Goal: Task Accomplishment & Management: Use online tool/utility

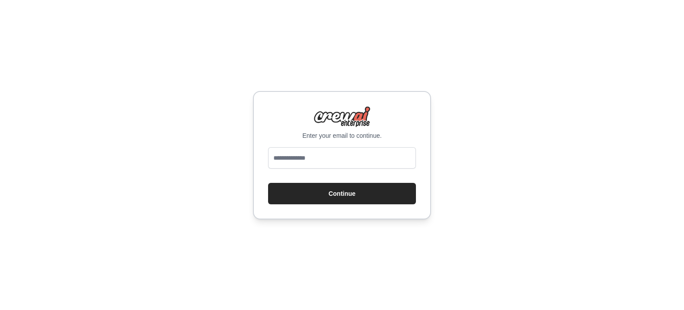
click at [305, 155] on input "email" at bounding box center [342, 157] width 148 height 21
type input "**********"
click at [343, 190] on button "Continue" at bounding box center [342, 193] width 148 height 21
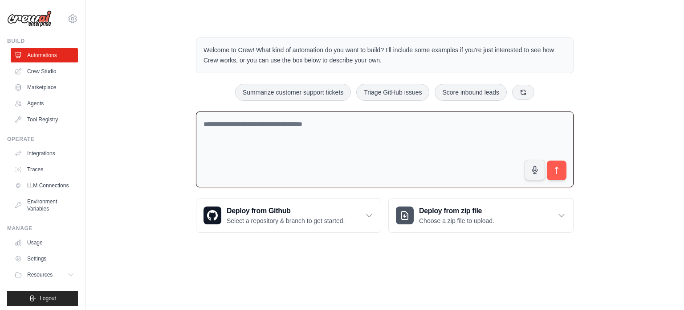
click at [302, 138] on textarea at bounding box center [385, 149] width 378 height 76
paste textarea "**********"
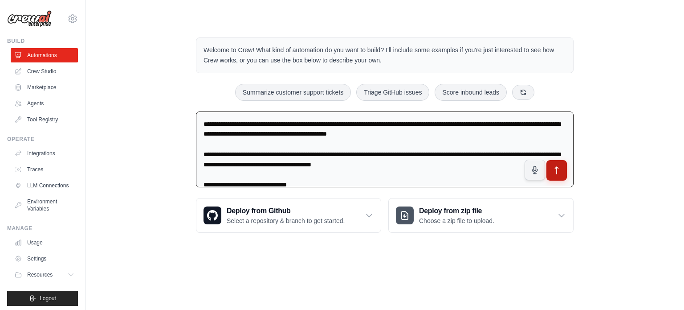
type textarea "**********"
click at [557, 172] on icon "submit" at bounding box center [556, 169] width 9 height 9
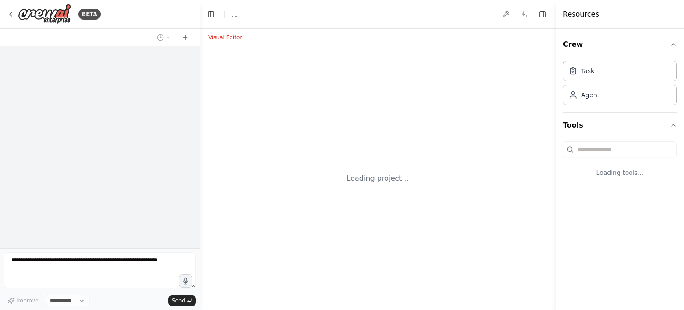
select select "****"
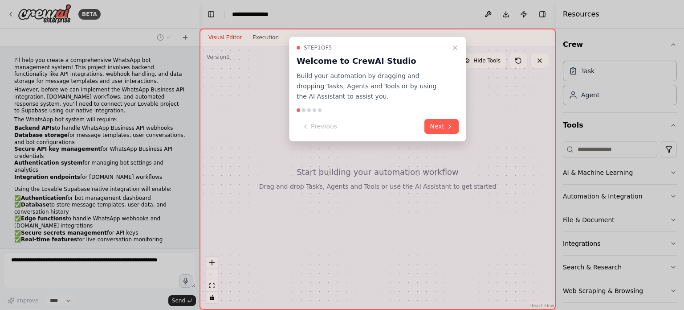
scroll to position [87, 0]
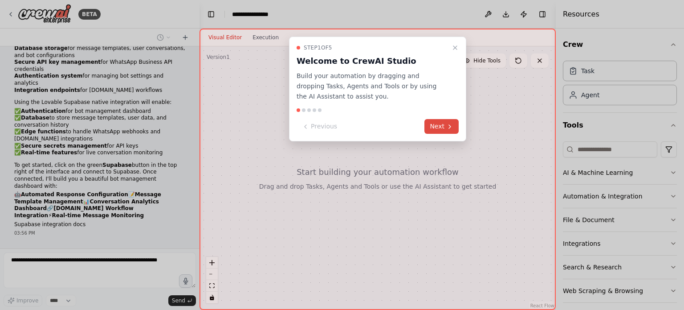
click at [444, 130] on button "Next" at bounding box center [442, 126] width 34 height 15
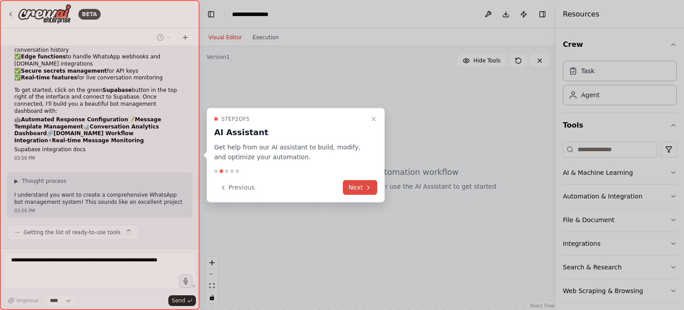
click at [363, 191] on button "Next" at bounding box center [360, 187] width 34 height 15
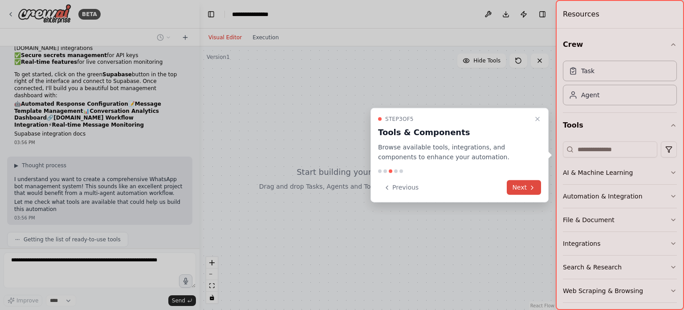
scroll to position [184, 0]
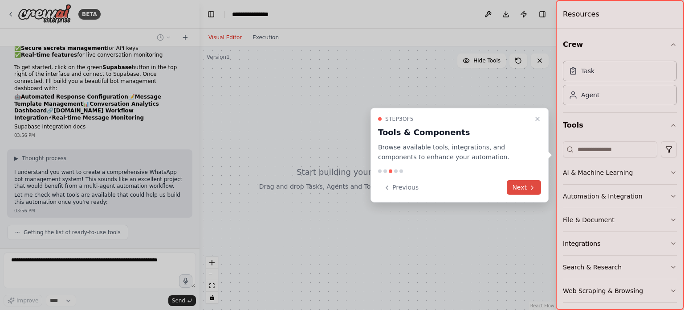
click at [519, 186] on button "Next" at bounding box center [524, 187] width 34 height 15
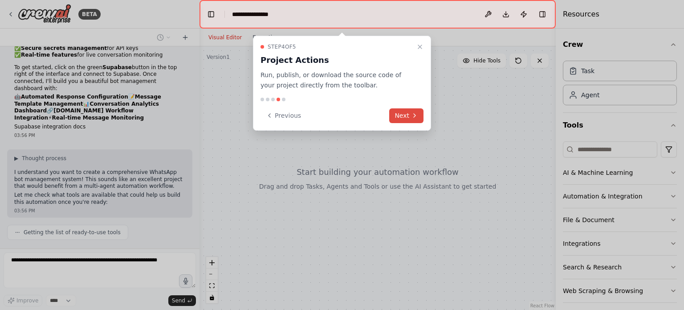
click at [413, 112] on icon at bounding box center [414, 115] width 7 height 7
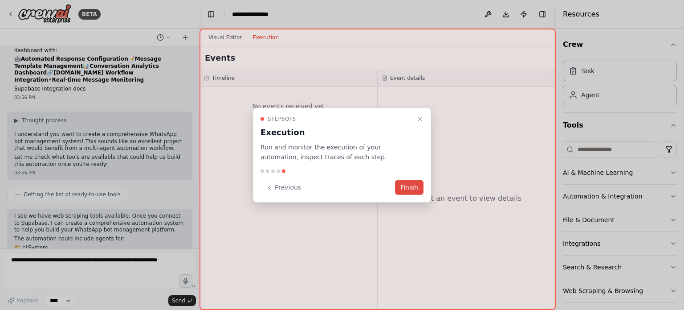
click at [417, 189] on button "Finish" at bounding box center [409, 187] width 29 height 15
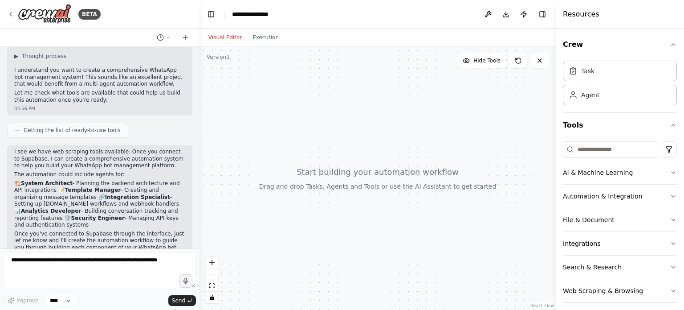
scroll to position [295, 0]
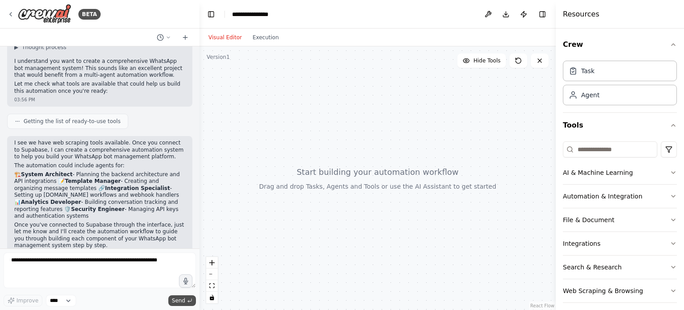
click at [187, 304] on button "Send" at bounding box center [182, 300] width 28 height 11
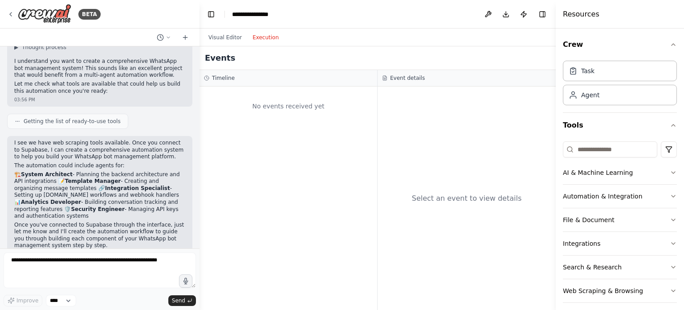
click at [266, 39] on button "Execution" at bounding box center [265, 37] width 37 height 11
click at [219, 33] on button "Visual Editor" at bounding box center [225, 37] width 44 height 11
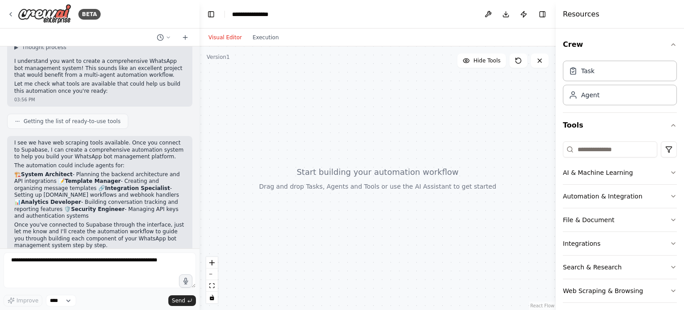
click at [219, 33] on button "Visual Editor" at bounding box center [225, 37] width 44 height 11
click at [315, 172] on div at bounding box center [378, 177] width 356 height 263
click at [517, 60] on icon at bounding box center [518, 60] width 7 height 7
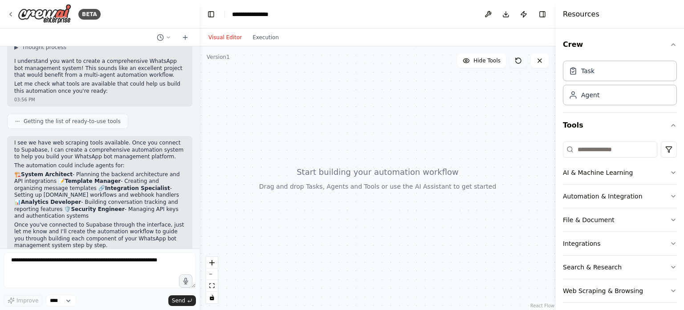
click at [517, 60] on icon at bounding box center [518, 60] width 7 height 7
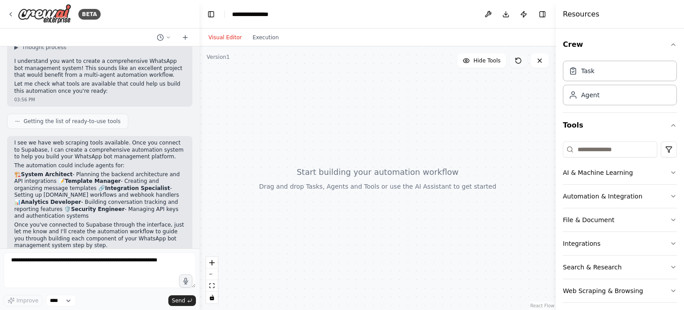
click at [517, 60] on icon at bounding box center [518, 60] width 7 height 7
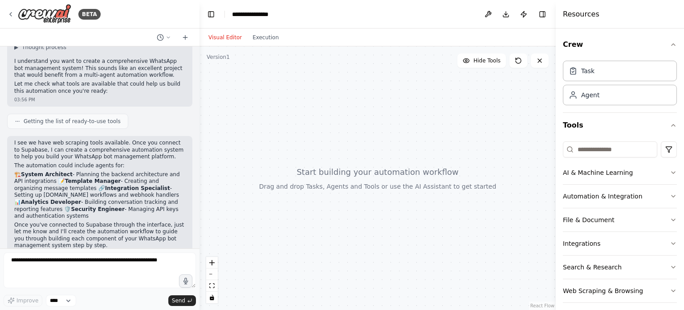
click at [89, 118] on span "Getting the list of ready-to-use tools" at bounding box center [72, 121] width 97 height 7
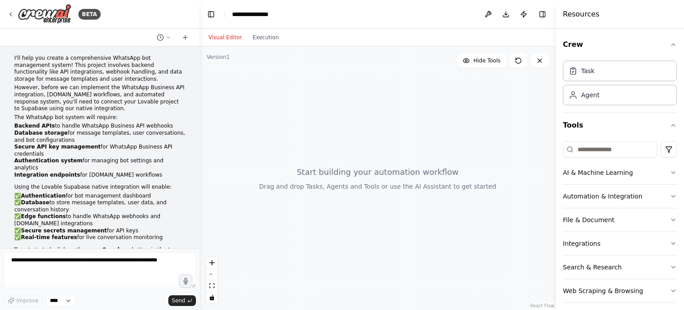
scroll to position [0, 0]
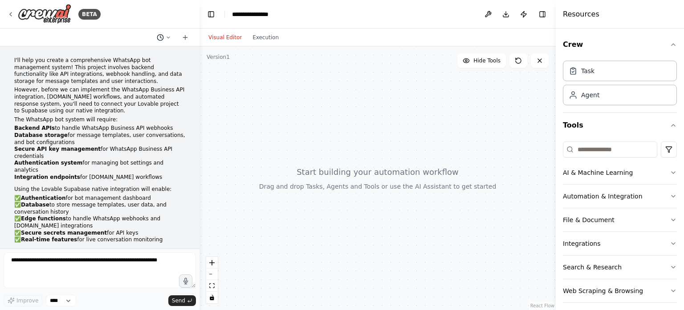
click at [169, 37] on icon at bounding box center [168, 37] width 3 height 1
click at [139, 56] on span at bounding box center [126, 55] width 58 height 7
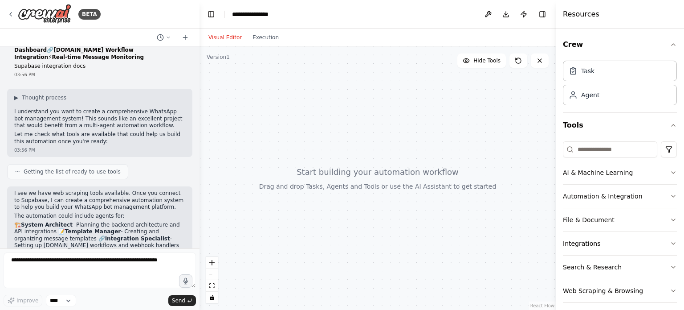
scroll to position [246, 0]
click at [214, 266] on button "zoom in" at bounding box center [212, 263] width 12 height 12
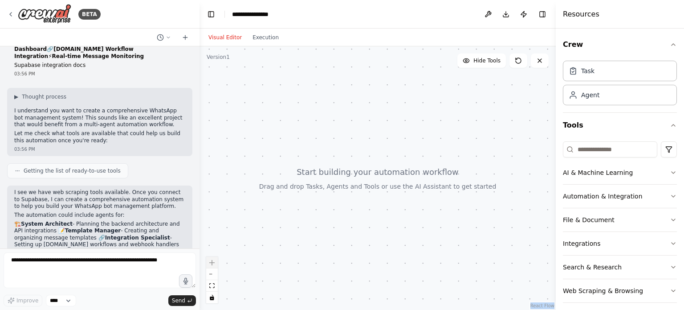
click at [214, 266] on div "React Flow controls" at bounding box center [212, 280] width 12 height 46
click at [214, 276] on button "zoom out" at bounding box center [212, 274] width 12 height 12
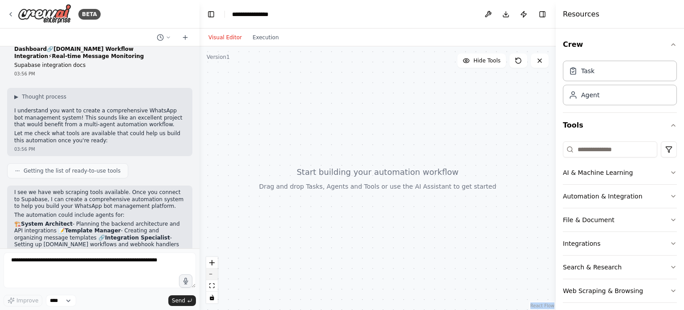
click at [214, 276] on button "zoom out" at bounding box center [212, 274] width 12 height 12
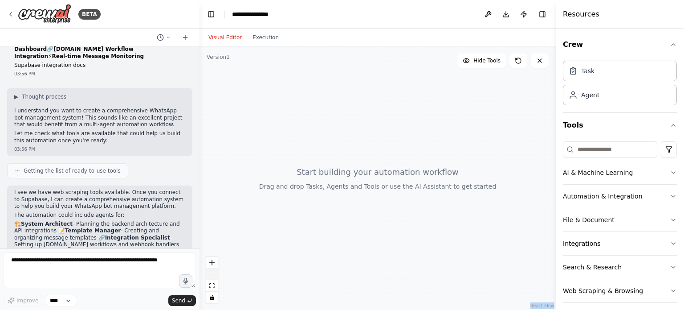
click at [214, 276] on div "React Flow controls" at bounding box center [212, 280] width 12 height 46
click at [539, 306] on link "React Flow" at bounding box center [543, 305] width 24 height 5
